Goal: Transaction & Acquisition: Book appointment/travel/reservation

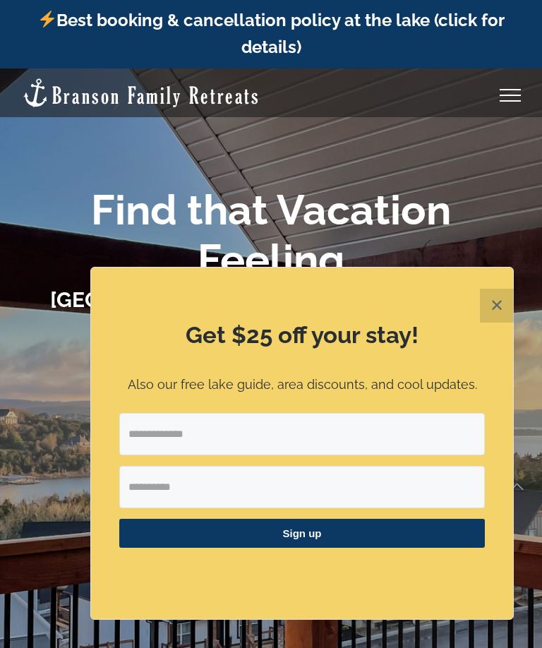
click at [491, 306] on button "✕" at bounding box center [497, 306] width 34 height 34
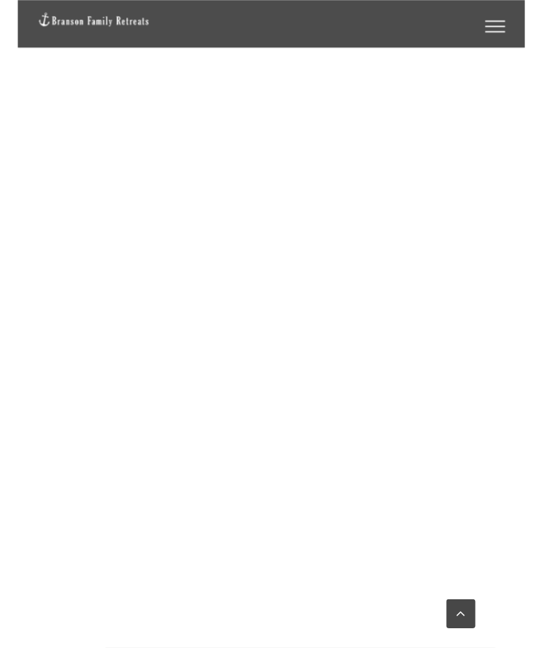
scroll to position [985, 0]
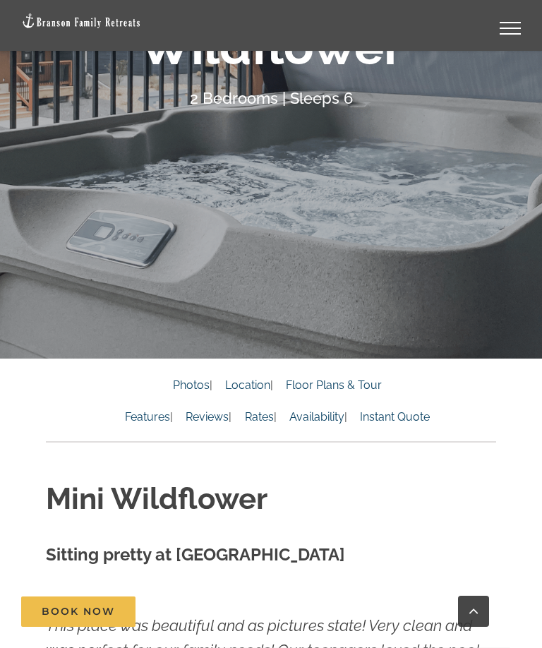
scroll to position [357, 0]
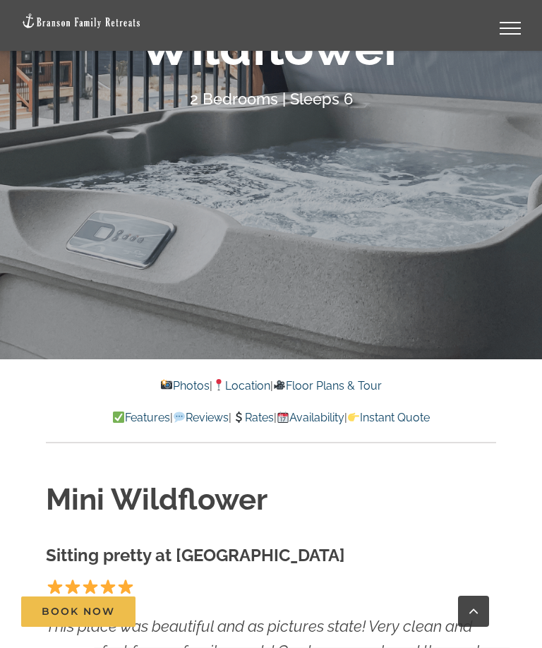
click at [165, 383] on link "Photos" at bounding box center [184, 385] width 49 height 13
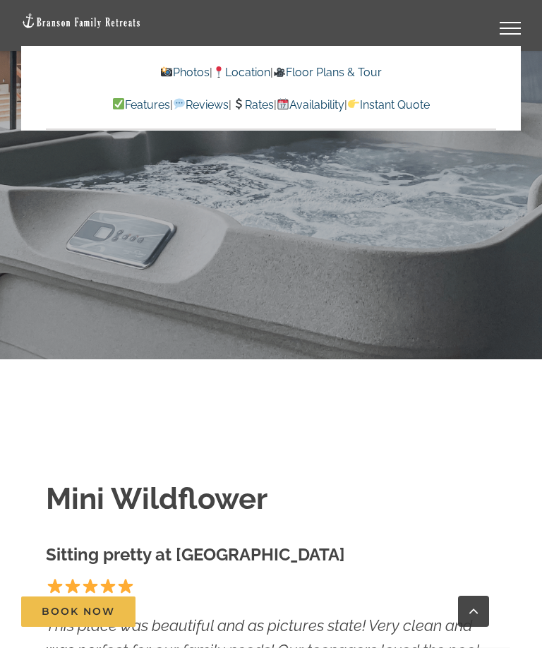
scroll to position [930, 0]
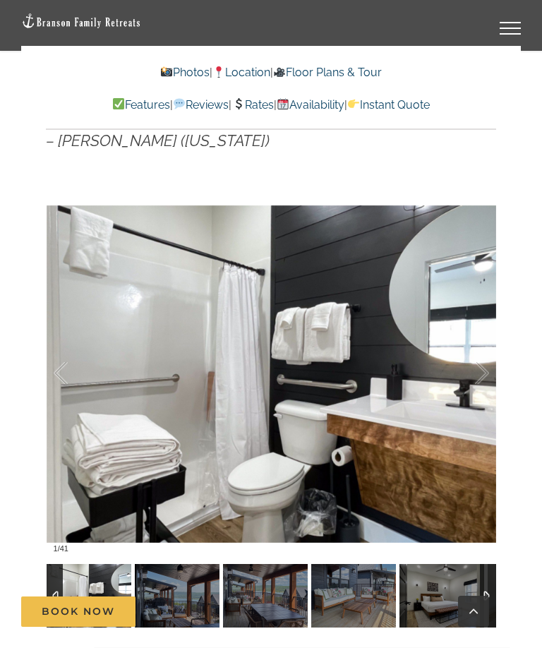
click at [474, 374] on div at bounding box center [467, 374] width 44 height 88
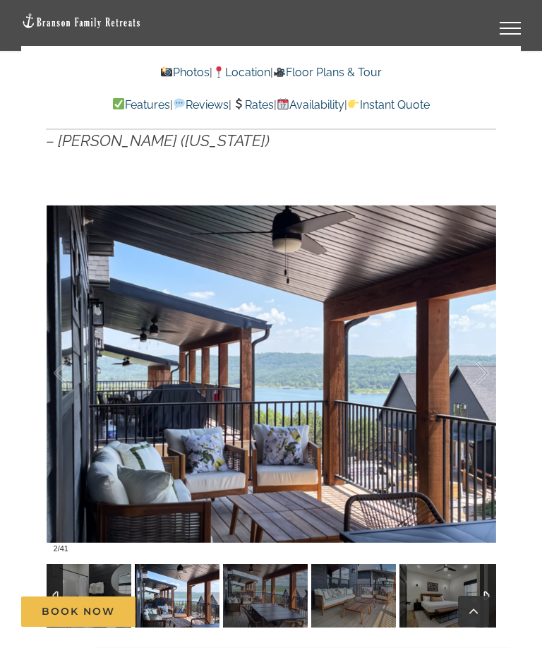
click at [481, 382] on div at bounding box center [467, 374] width 44 height 88
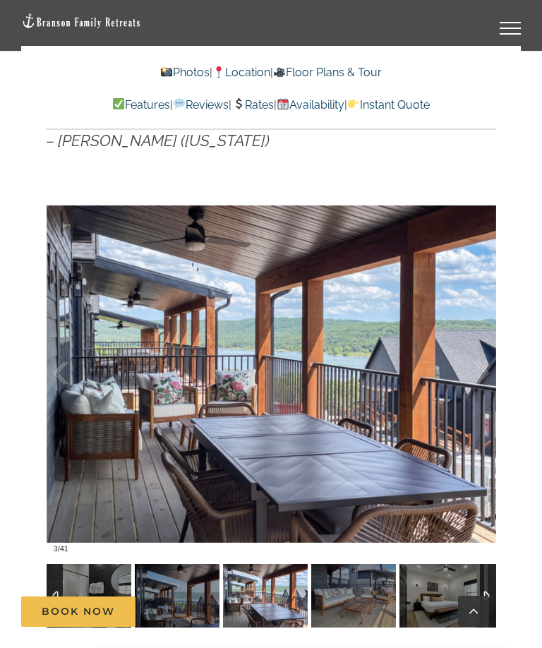
click at [481, 379] on div at bounding box center [467, 374] width 44 height 88
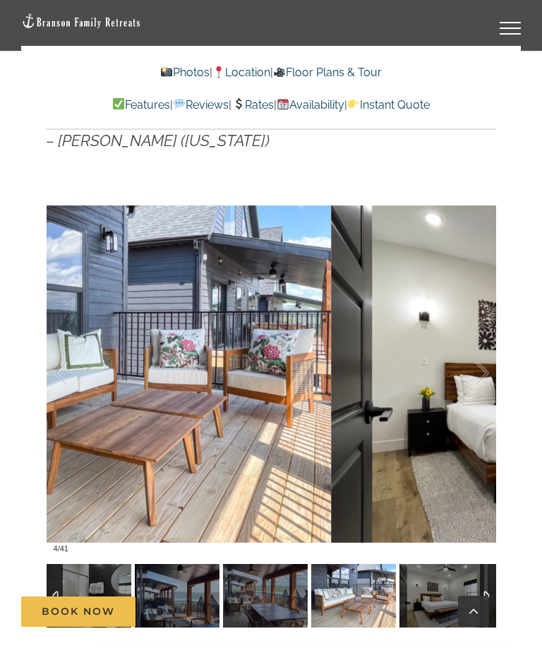
click at [476, 380] on div at bounding box center [467, 374] width 44 height 88
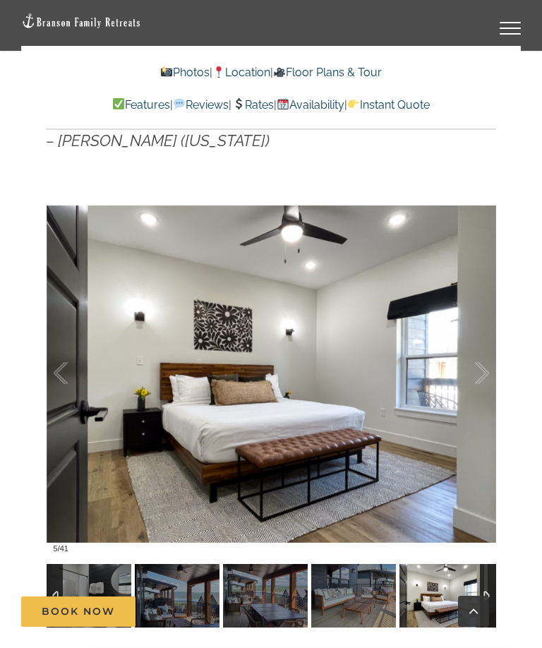
click at [474, 380] on div at bounding box center [467, 374] width 44 height 88
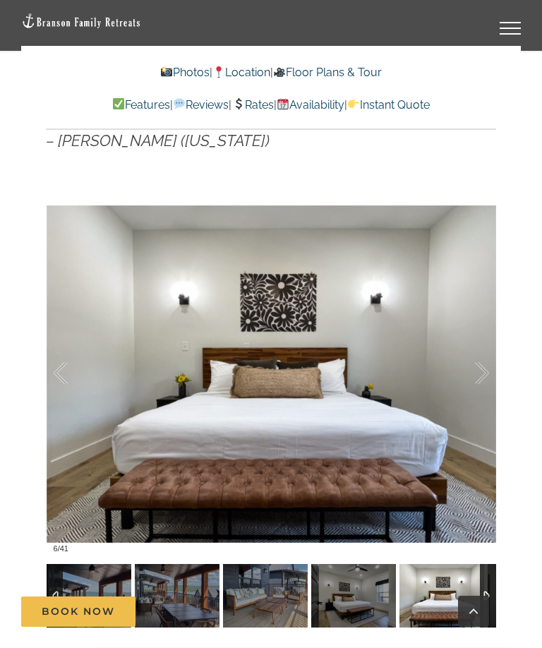
click at [478, 382] on div at bounding box center [467, 374] width 44 height 88
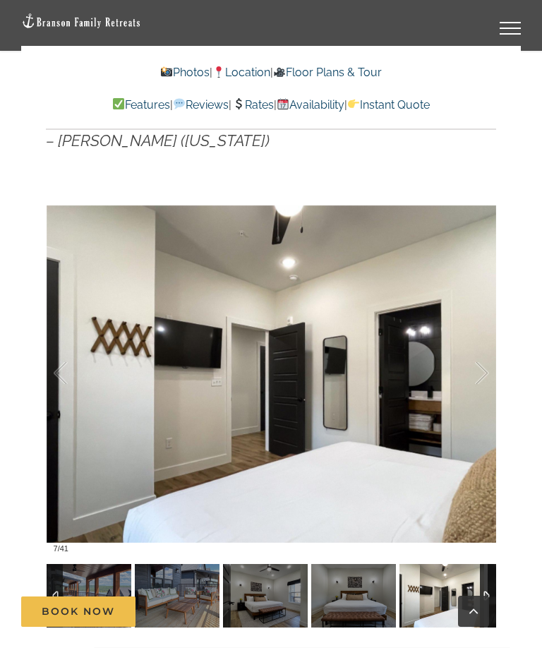
click at [481, 383] on div at bounding box center [467, 374] width 44 height 88
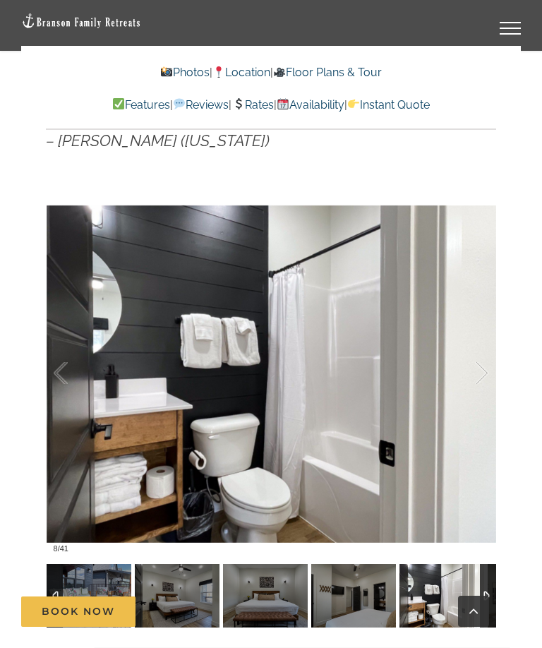
click at [480, 382] on div at bounding box center [467, 374] width 44 height 88
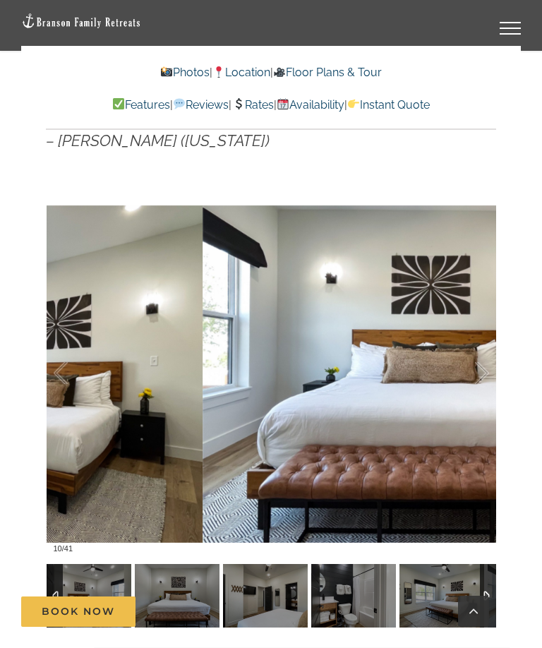
click at [481, 380] on div at bounding box center [467, 374] width 44 height 88
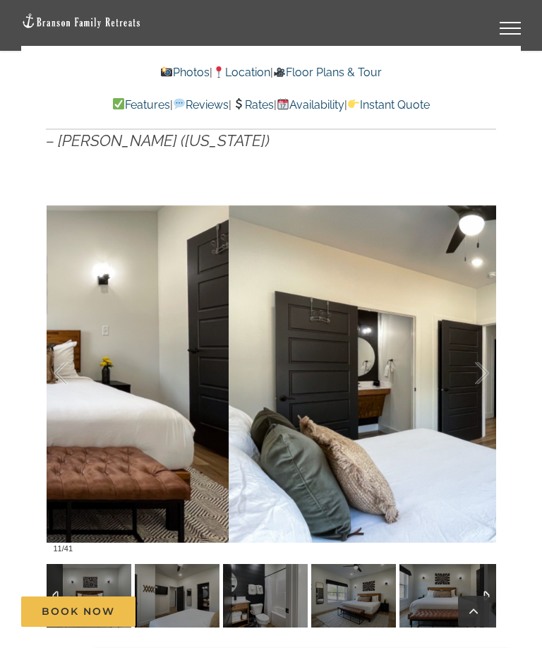
click at [479, 381] on div at bounding box center [467, 374] width 44 height 88
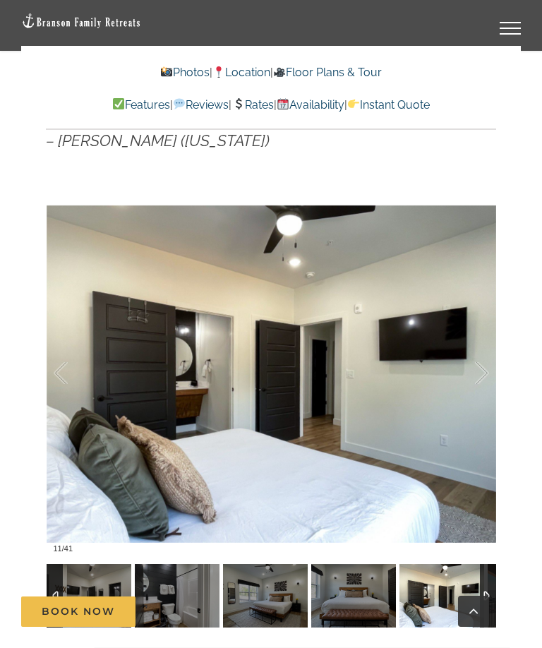
click at [479, 379] on div at bounding box center [467, 374] width 44 height 88
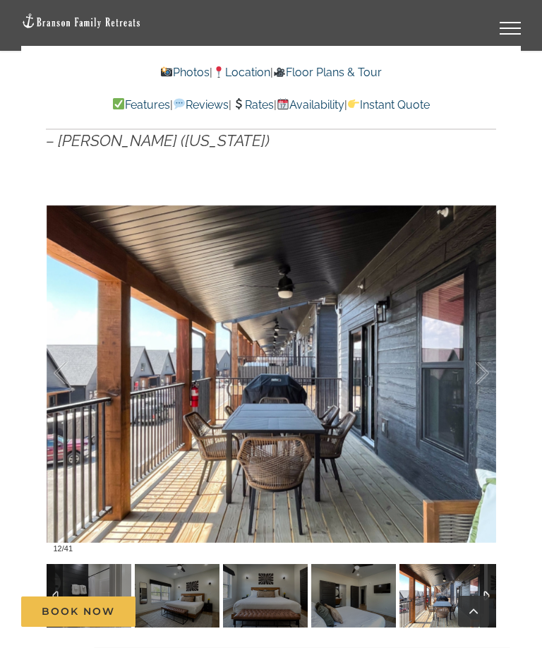
click at [476, 388] on div at bounding box center [467, 374] width 44 height 88
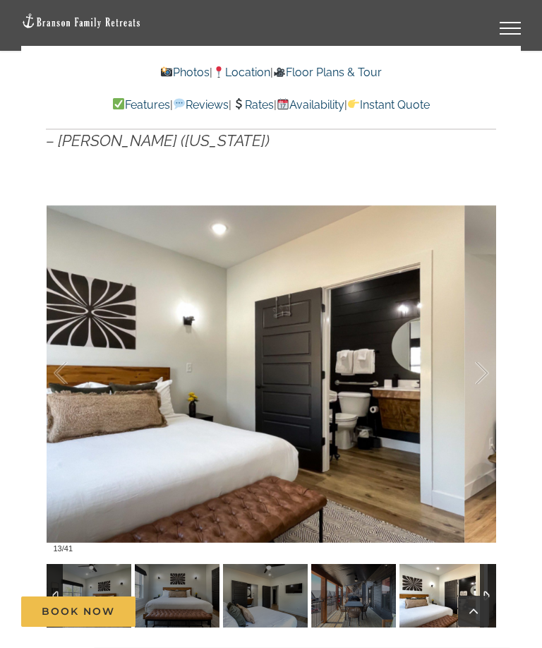
click at [474, 378] on div at bounding box center [467, 374] width 44 height 88
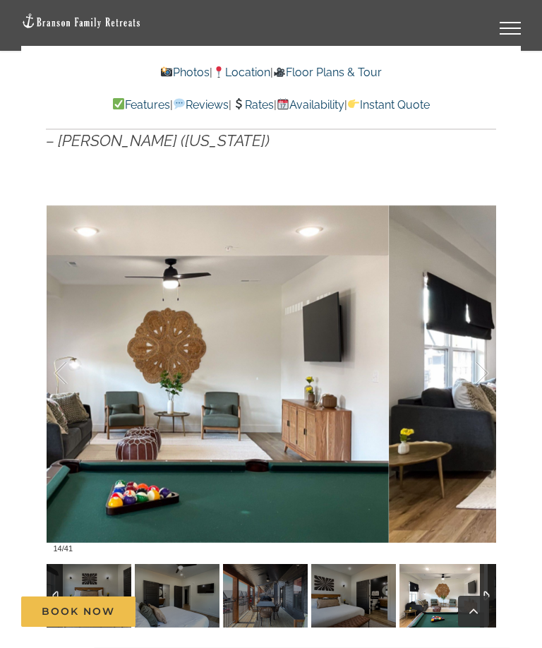
click at [476, 381] on div at bounding box center [467, 374] width 44 height 88
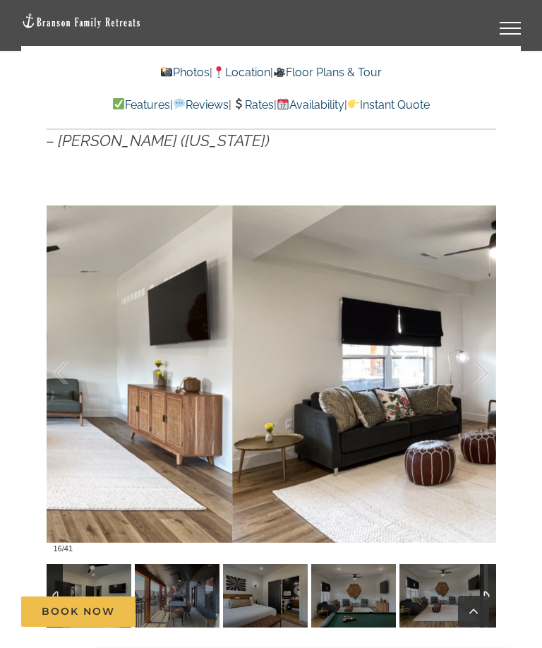
click at [473, 375] on div at bounding box center [467, 374] width 44 height 88
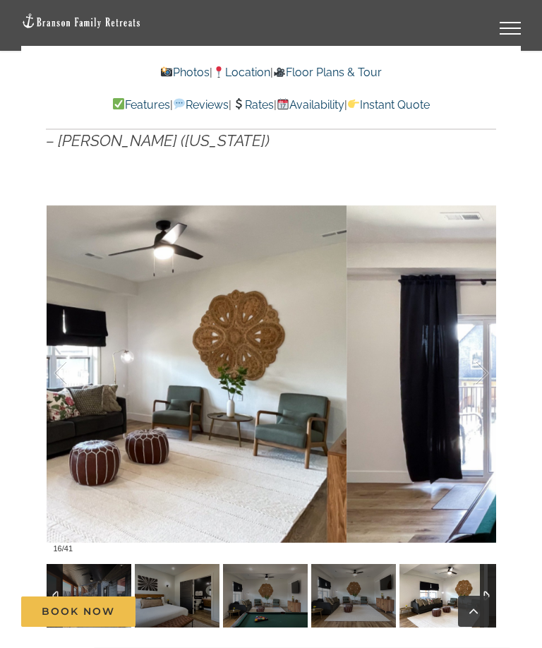
click at [477, 391] on div at bounding box center [467, 374] width 44 height 88
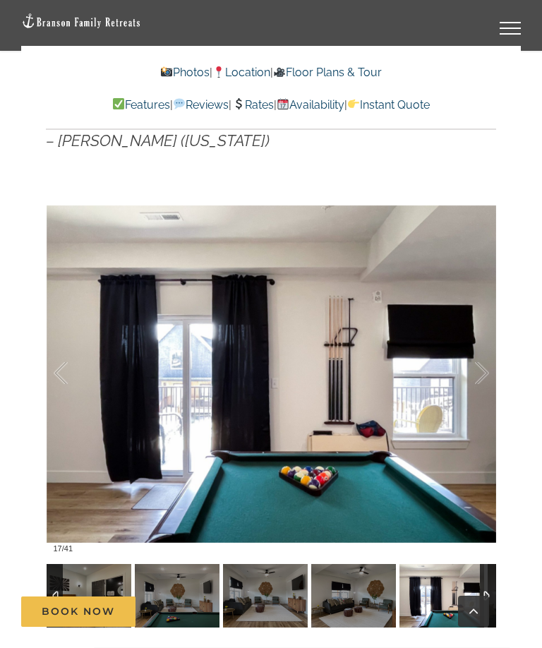
click at [478, 383] on div at bounding box center [467, 374] width 44 height 88
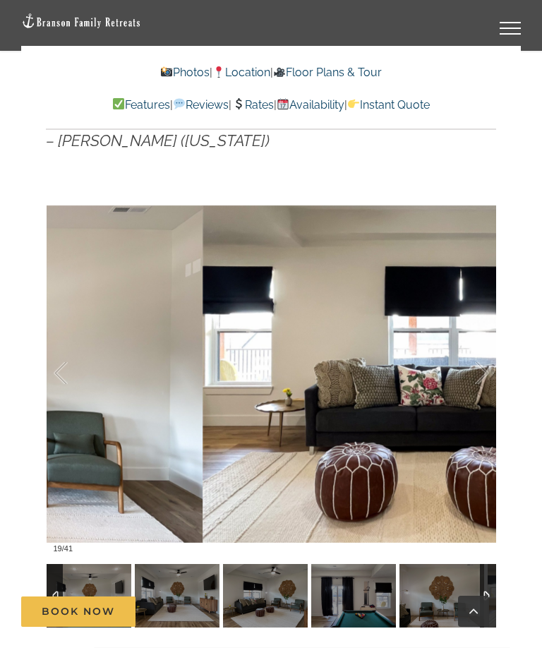
click at [482, 385] on div at bounding box center [467, 374] width 44 height 88
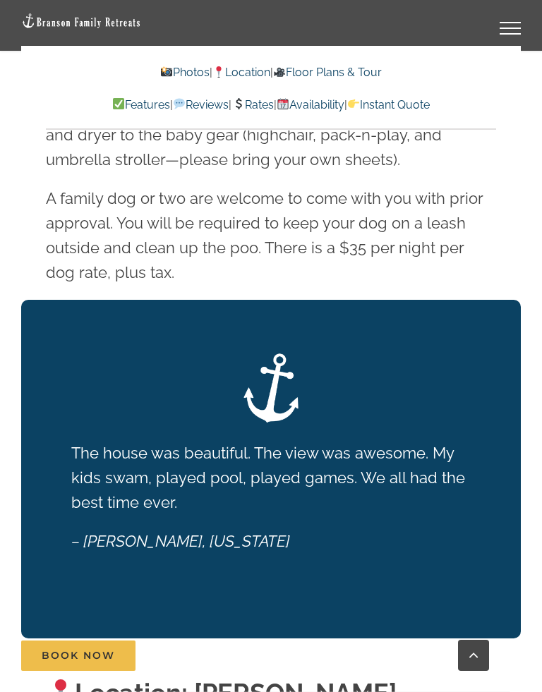
scroll to position [2631, 0]
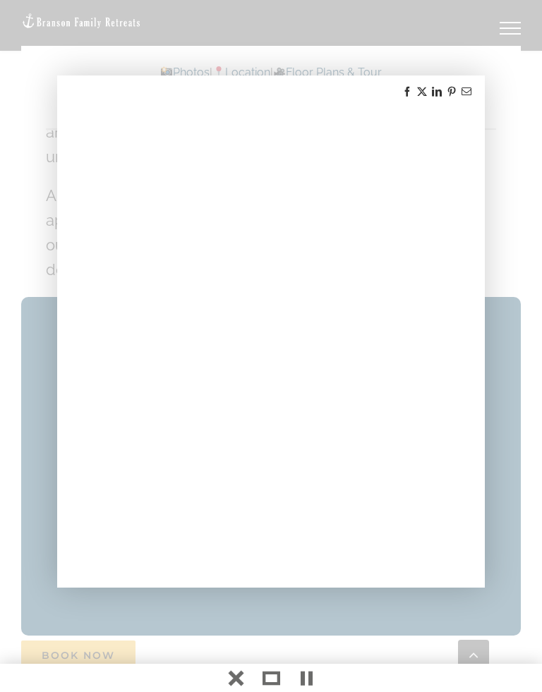
scroll to position [3, 0]
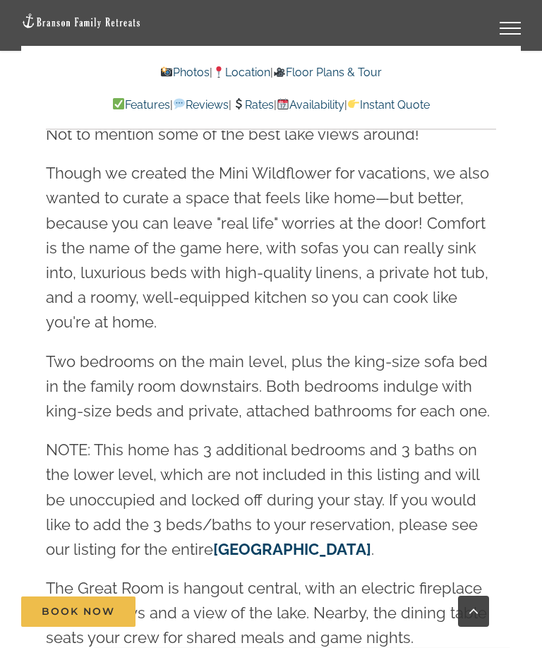
scroll to position [1759, 0]
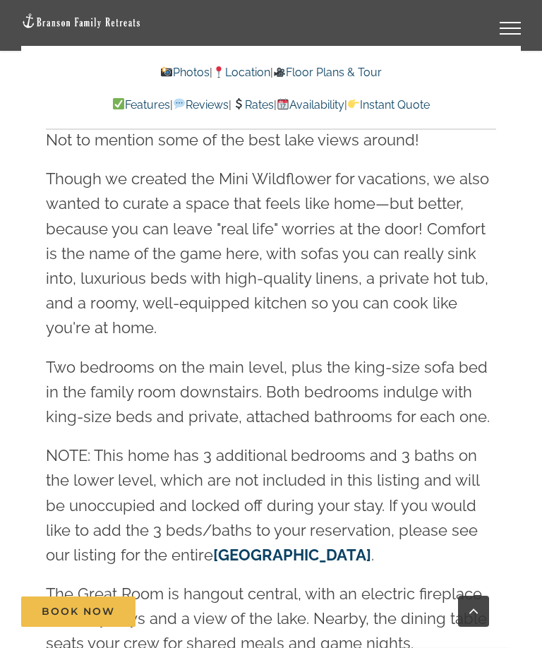
click at [256, 109] on link "Rates" at bounding box center [253, 104] width 42 height 13
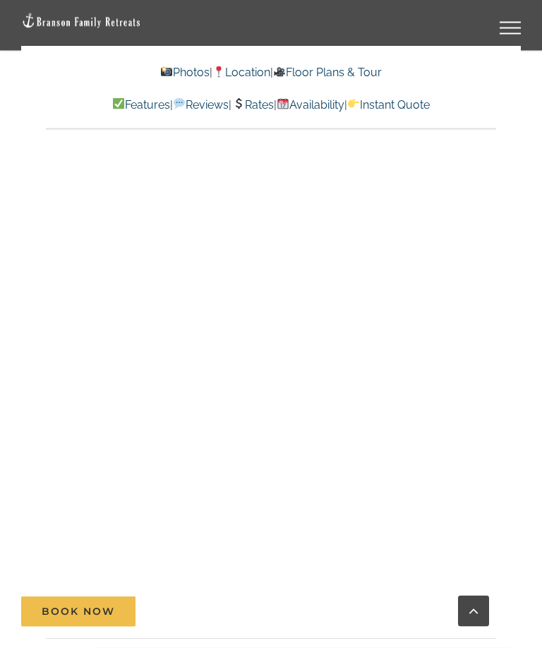
scroll to position [8166, 0]
